Goal: Transaction & Acquisition: Purchase product/service

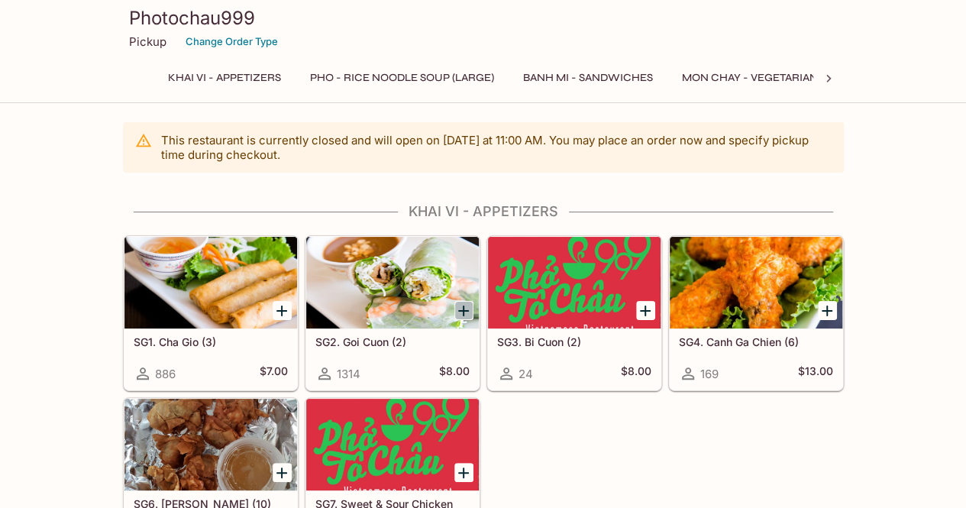
click at [464, 309] on icon "Add SG2. Goi Cuon (2)" at bounding box center [463, 311] width 11 height 11
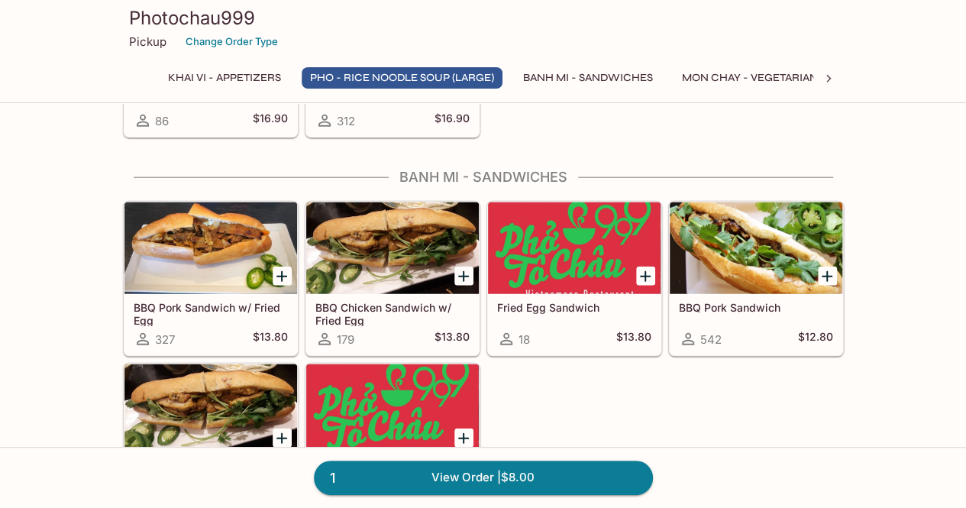
scroll to position [1763, 0]
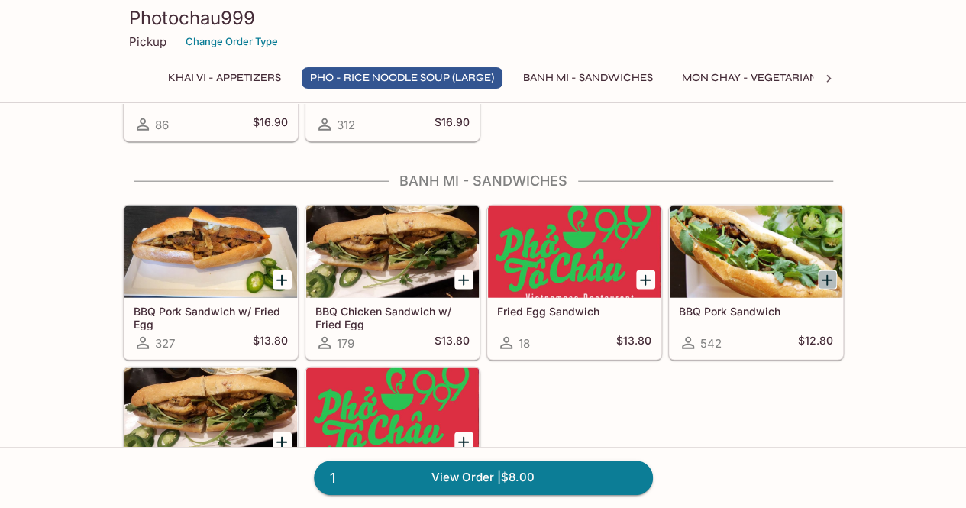
click at [829, 271] on icon "Add BBQ Pork Sandwich" at bounding box center [827, 280] width 18 height 18
click at [829, 270] on button "1" at bounding box center [827, 279] width 19 height 19
click at [829, 270] on button "2" at bounding box center [827, 279] width 19 height 19
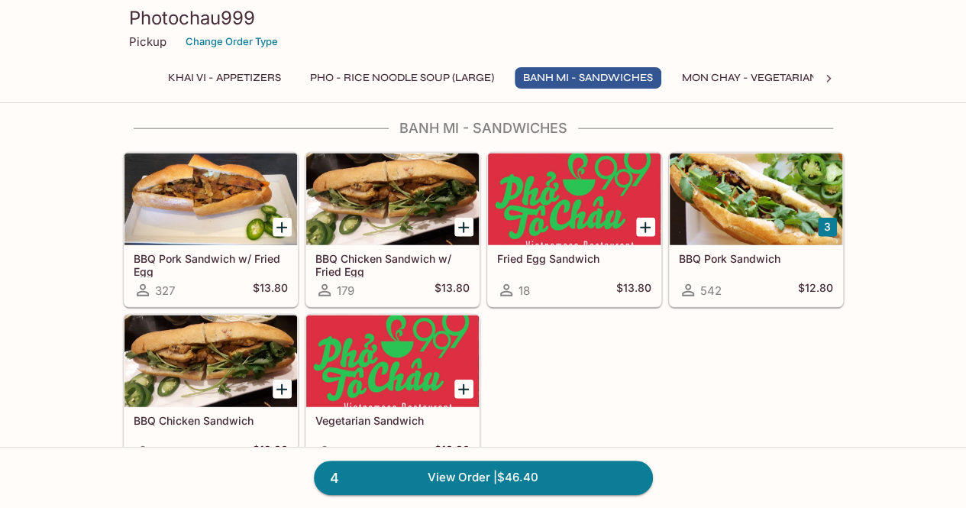
scroll to position [1817, 0]
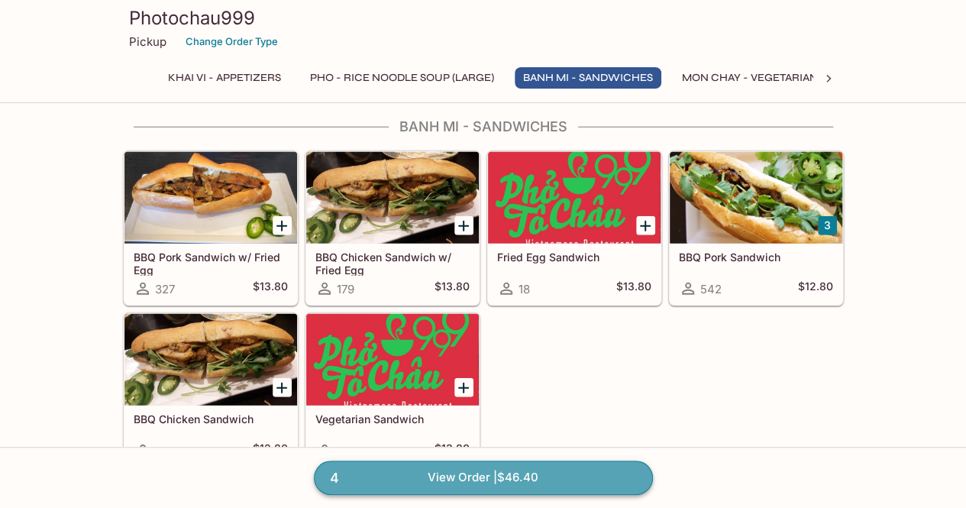
click at [459, 476] on link "4 View Order | $46.40" at bounding box center [483, 478] width 339 height 34
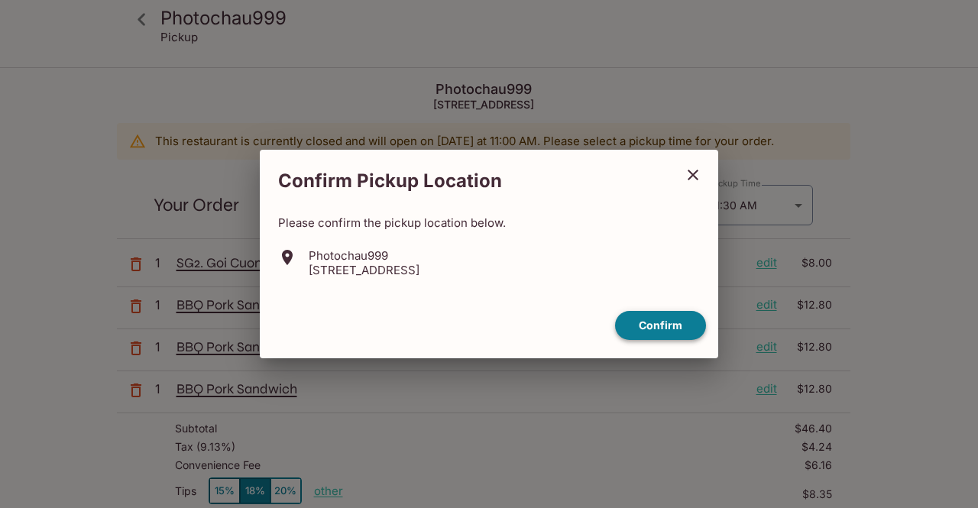
click at [658, 317] on button "Confirm" at bounding box center [660, 326] width 91 height 30
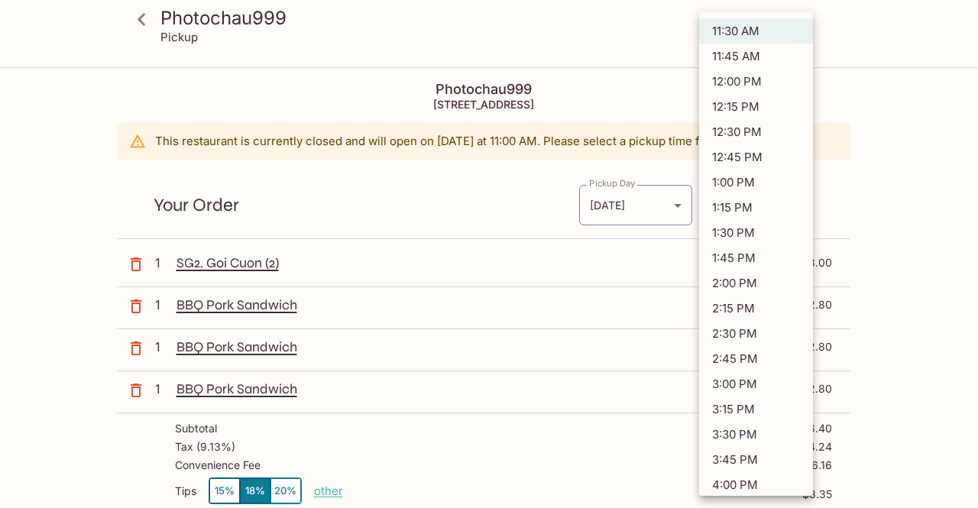
click at [741, 213] on body "Photochau999 Pickup Photochau999 [STREET_ADDRESS] This restaurant is currently …" at bounding box center [489, 323] width 978 height 508
click at [747, 24] on li "11:30 AM" at bounding box center [756, 30] width 114 height 25
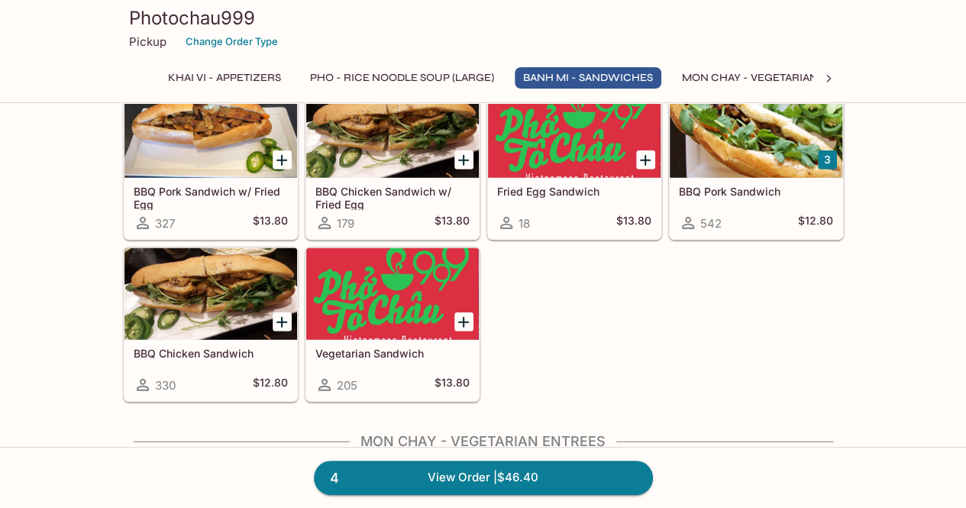
scroll to position [1809, 0]
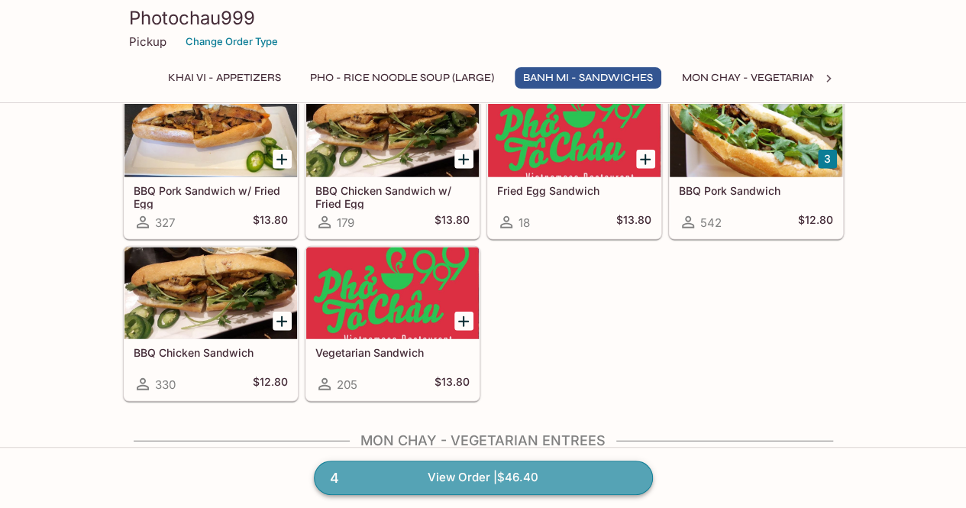
click at [510, 476] on link "4 View Order | $46.40" at bounding box center [483, 478] width 339 height 34
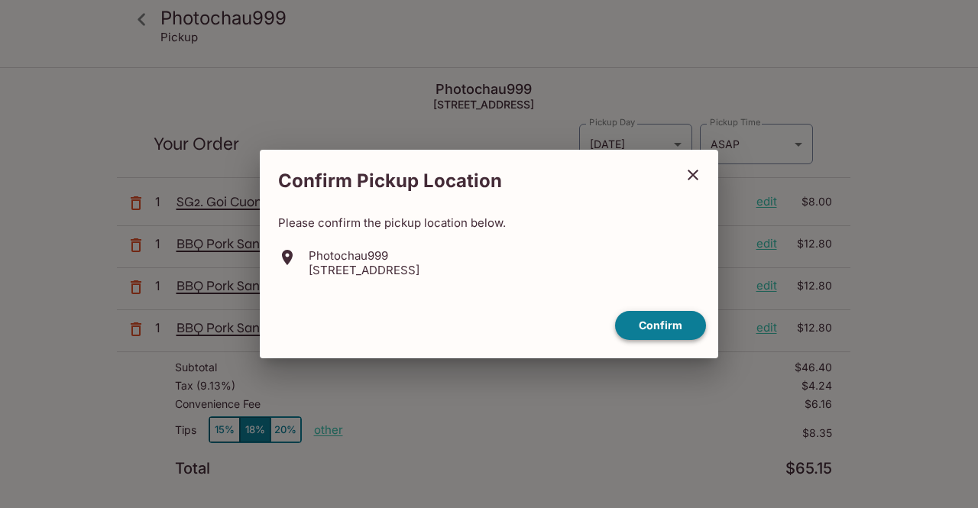
click at [653, 322] on button "Confirm" at bounding box center [660, 326] width 91 height 30
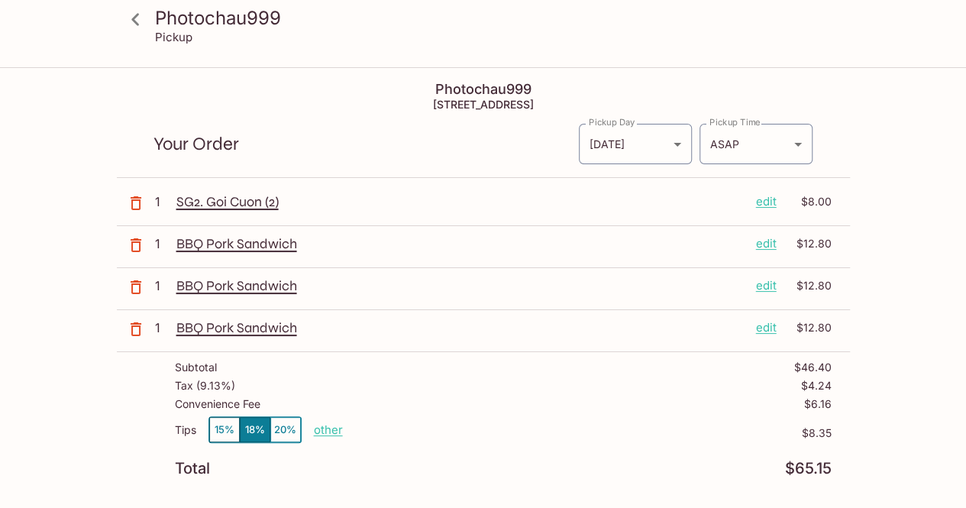
click at [331, 428] on p "other" at bounding box center [328, 429] width 29 height 15
type input "0.00"
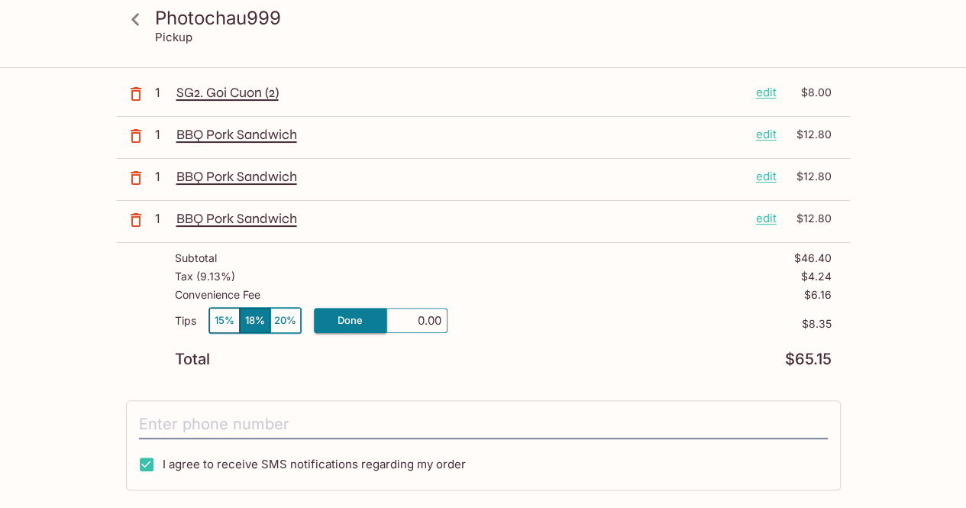
scroll to position [122, 0]
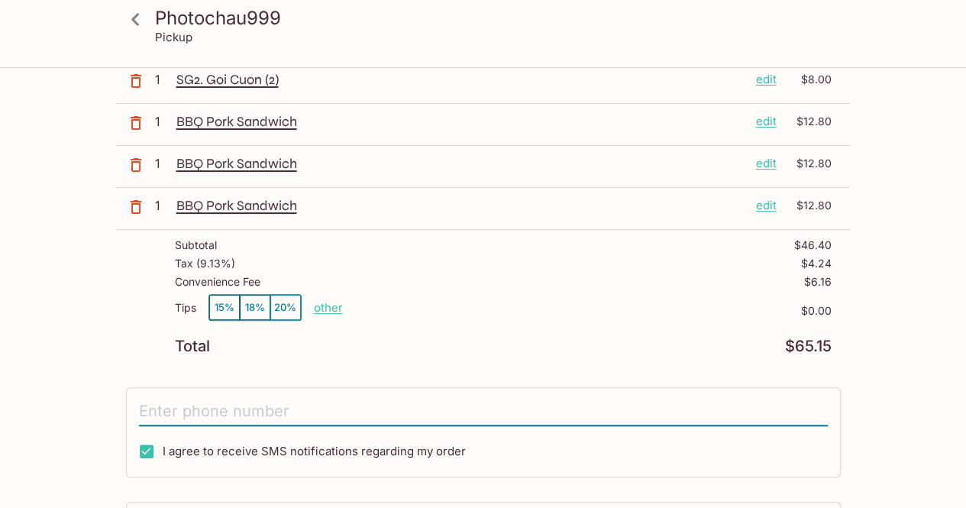
click at [377, 409] on input "tel" at bounding box center [483, 411] width 689 height 29
type input "4083149622"
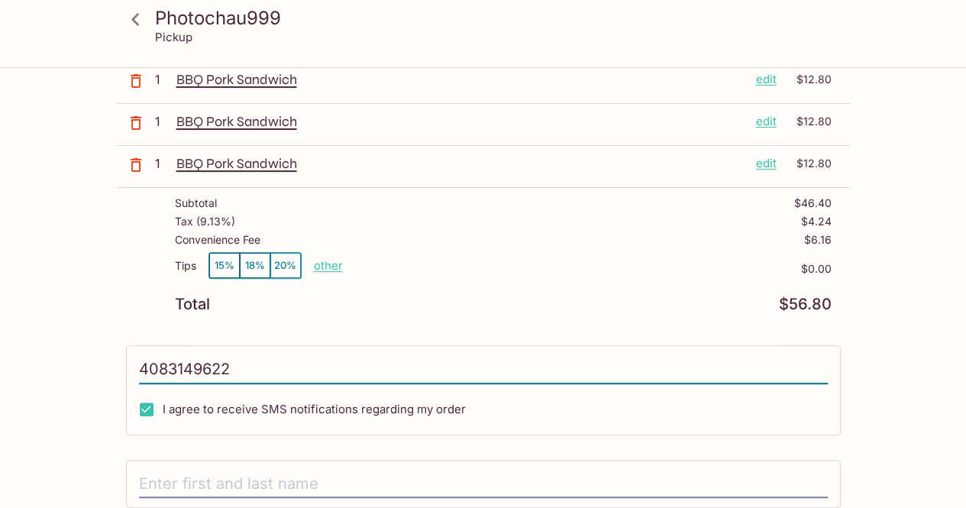
scroll to position [137, 0]
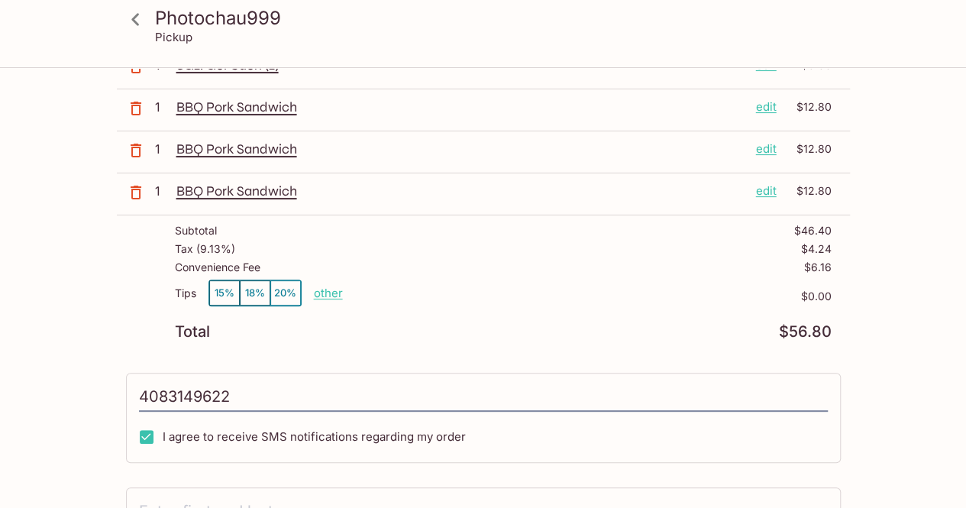
click at [764, 187] on p "edit" at bounding box center [766, 191] width 21 height 17
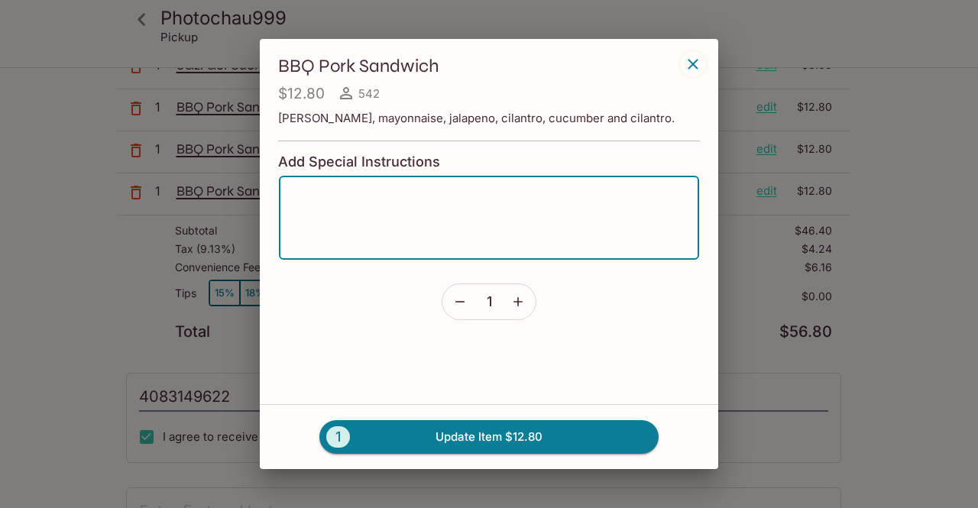
click at [390, 194] on textarea at bounding box center [488, 218] width 399 height 58
type textarea "no jalapeno"
click at [456, 438] on button "1 Update Item $12.80" at bounding box center [488, 437] width 339 height 34
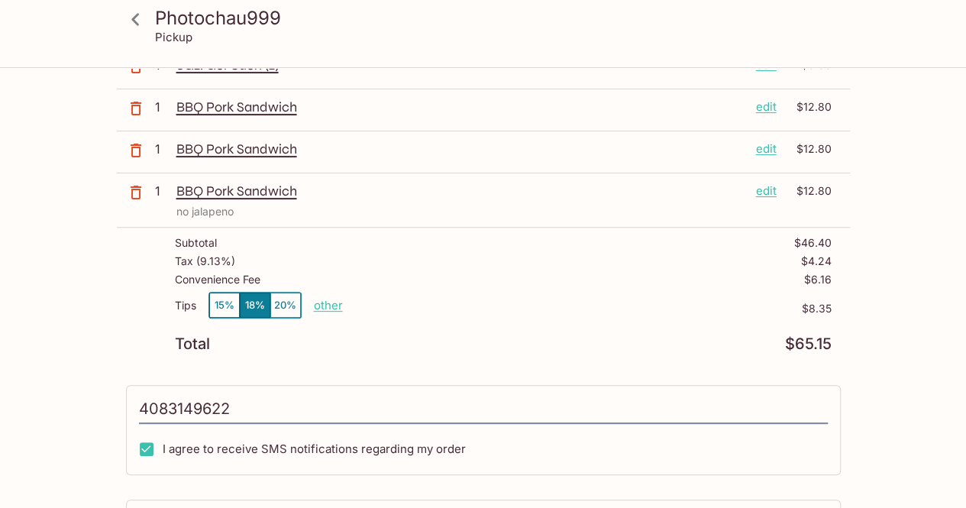
click at [327, 305] on p "other" at bounding box center [328, 305] width 29 height 15
type input "0.00"
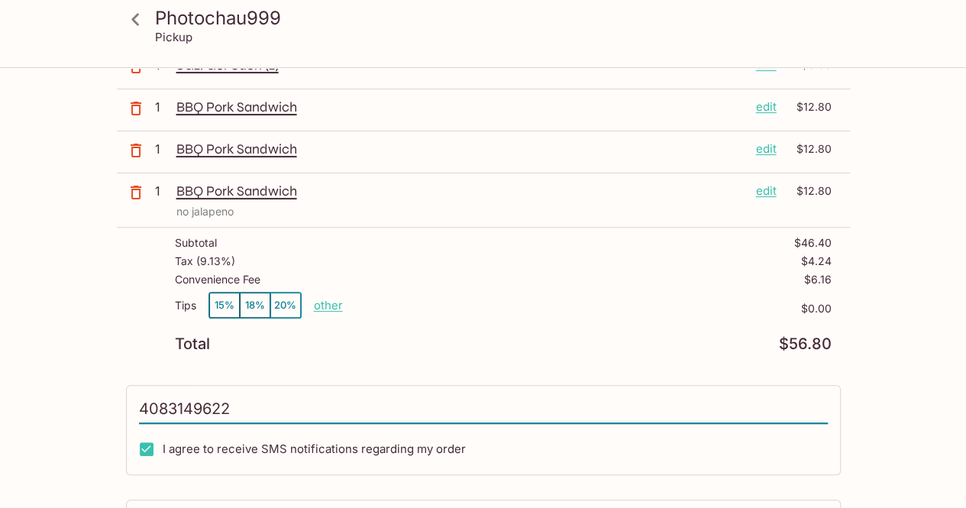
click at [379, 395] on input "4083149622" at bounding box center [483, 409] width 689 height 29
click at [545, 436] on div "4083149622 I agree to receive SMS notifications regarding my order" at bounding box center [483, 430] width 715 height 90
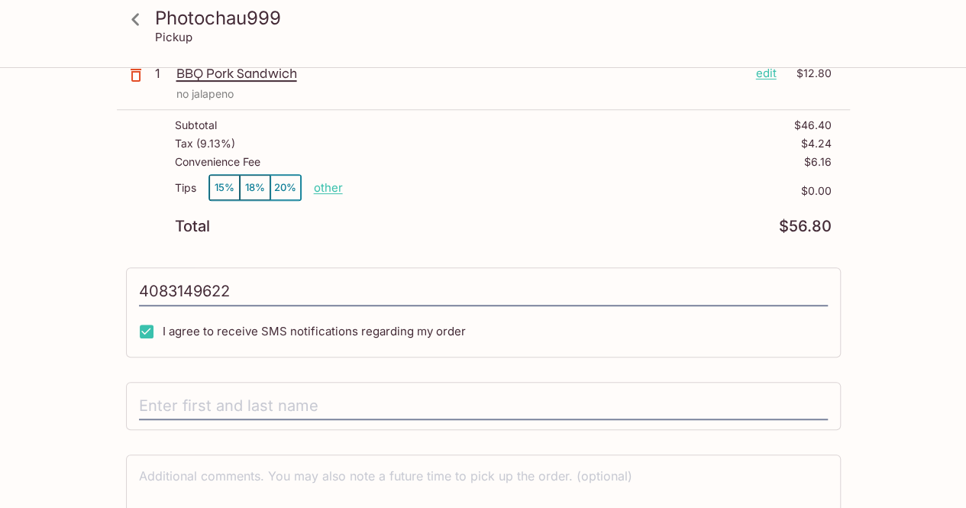
scroll to position [337, 0]
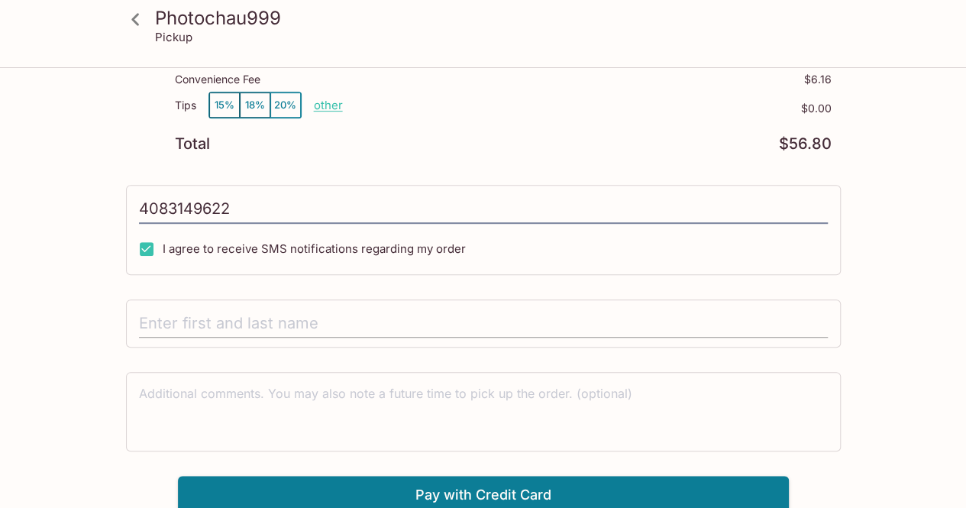
click at [282, 318] on input "text" at bounding box center [483, 323] width 689 height 29
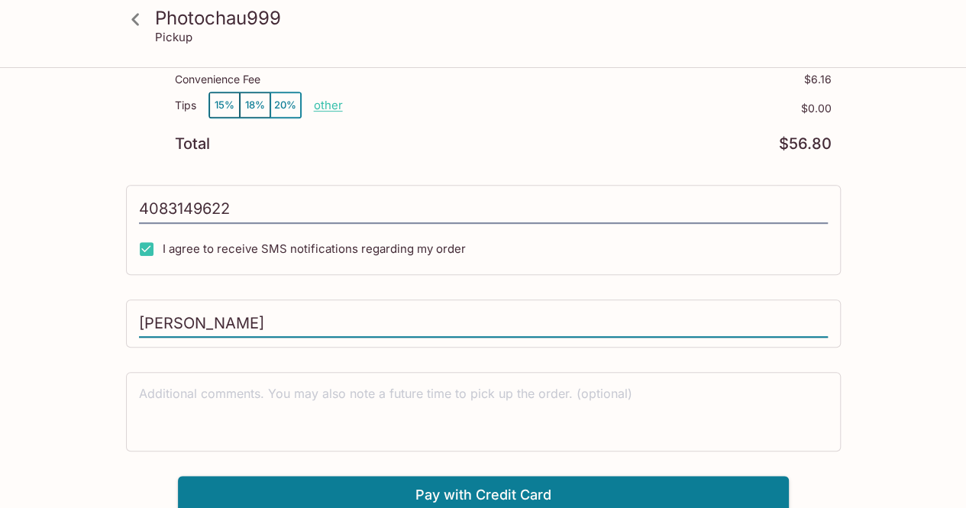
type input "Cheryl Okuno"
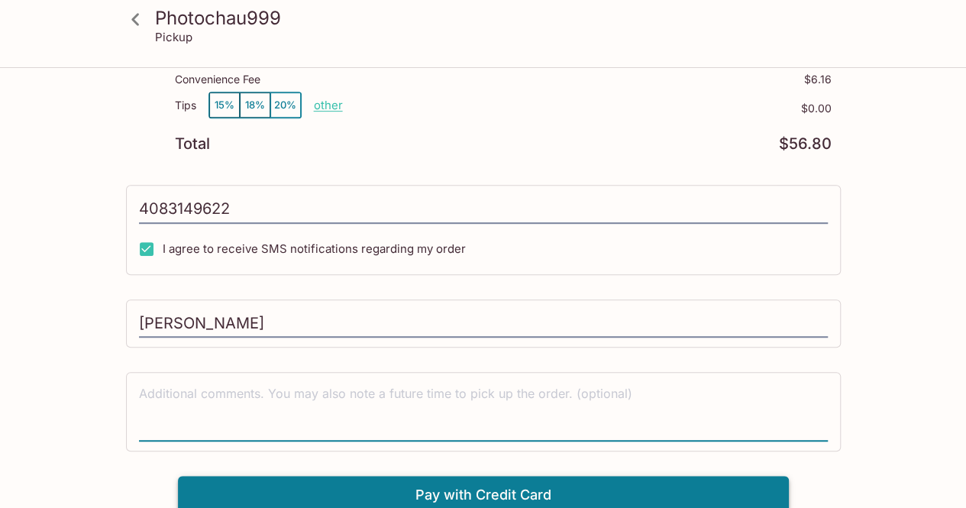
click at [440, 479] on button "Pay with Credit Card" at bounding box center [483, 495] width 611 height 38
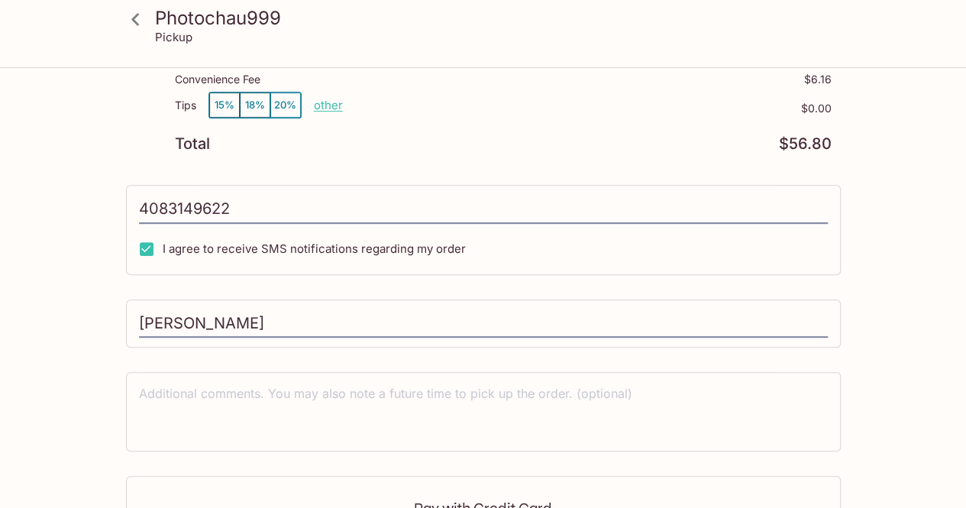
type input "(408) 314-9622"
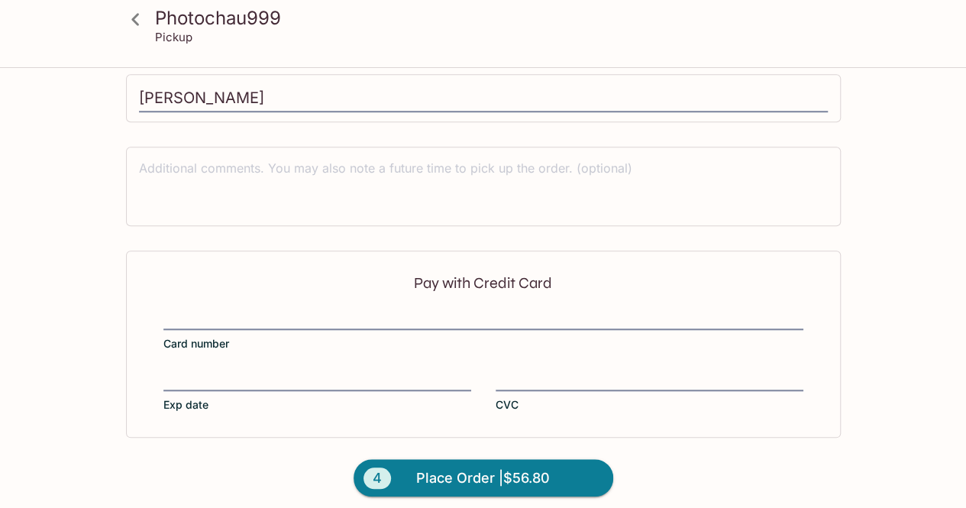
scroll to position [566, 0]
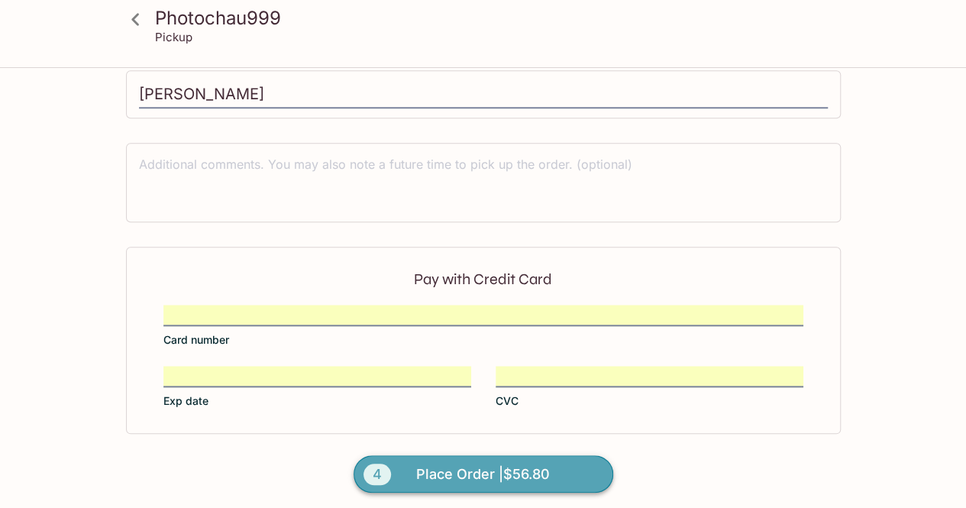
click at [475, 468] on span "Place Order | $56.80" at bounding box center [483, 474] width 134 height 24
